Goal: Find specific page/section: Find specific page/section

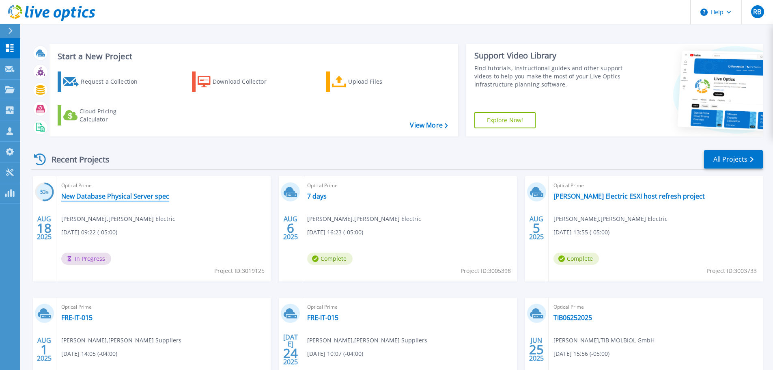
click at [121, 196] on link "New Database Physical Server spec" at bounding box center [115, 196] width 108 height 8
